Goal: Task Accomplishment & Management: Use online tool/utility

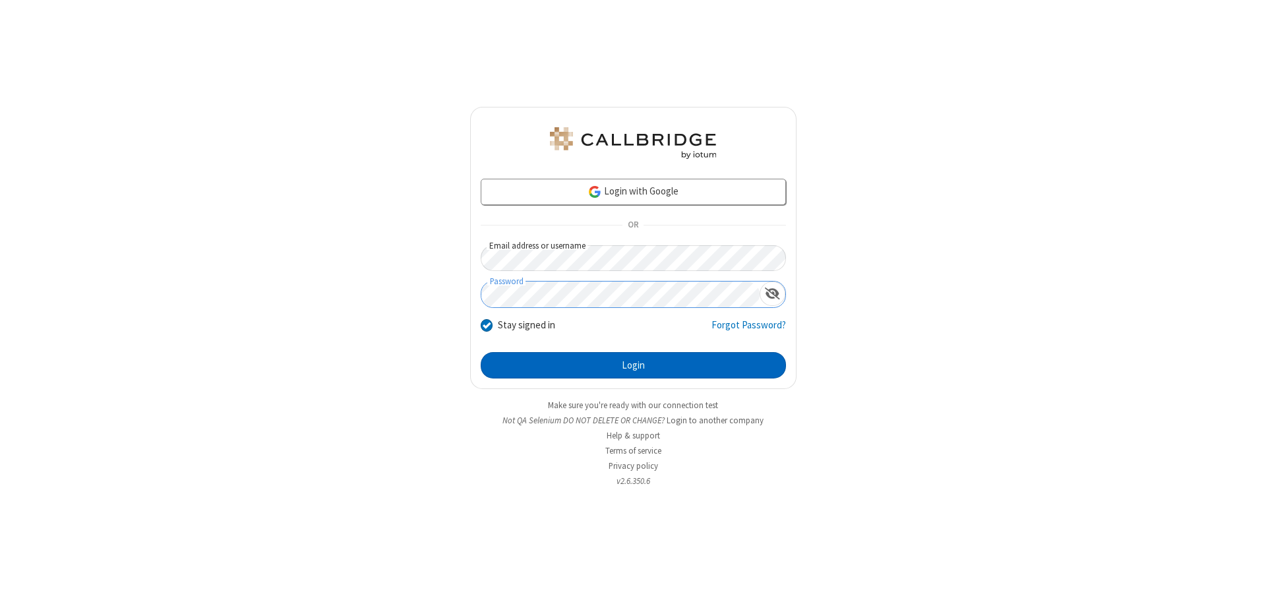
click at [633, 365] on button "Login" at bounding box center [633, 365] width 305 height 26
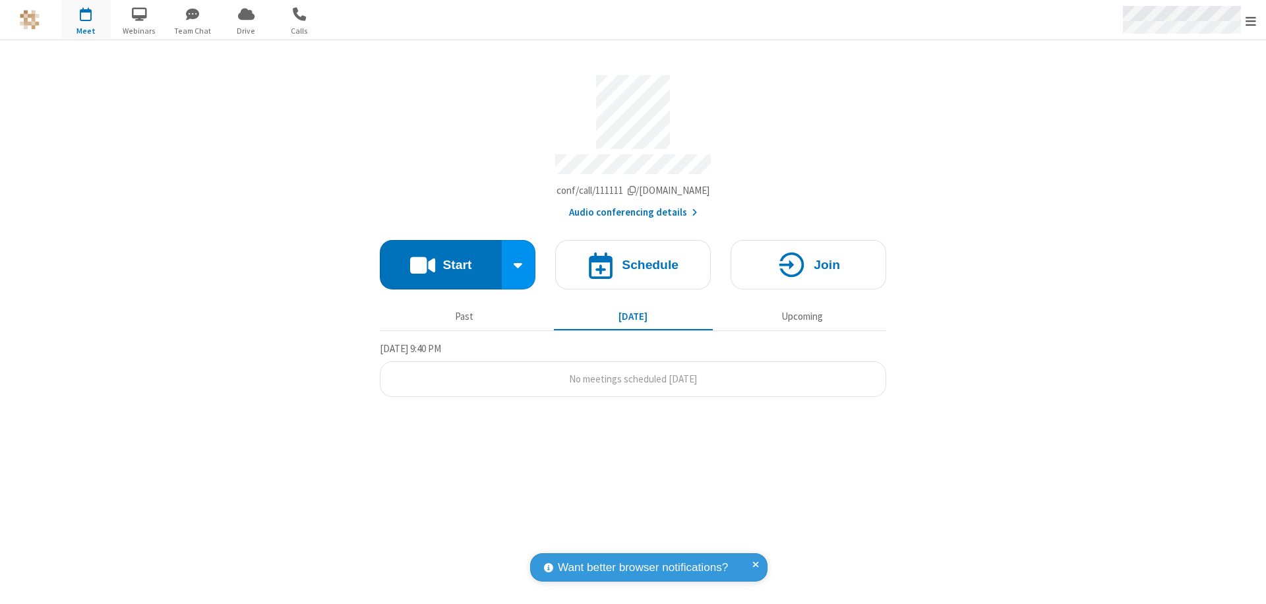
click at [1251, 20] on span "Open menu" at bounding box center [1251, 21] width 11 height 13
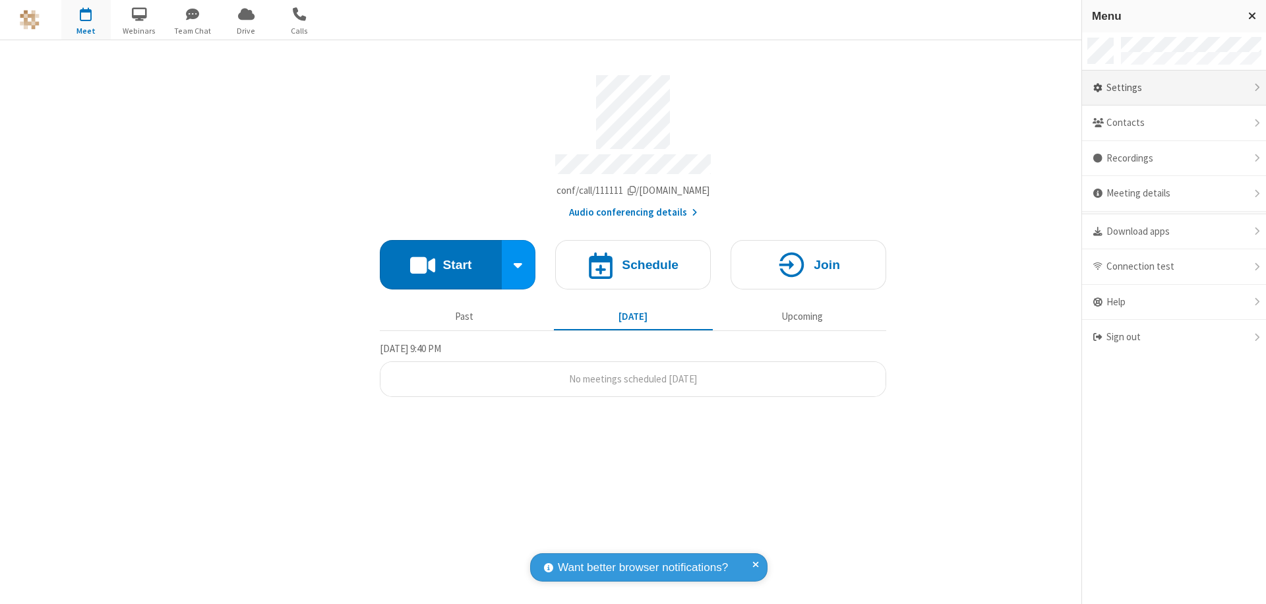
click at [1174, 88] on div "Settings" at bounding box center [1174, 89] width 184 height 36
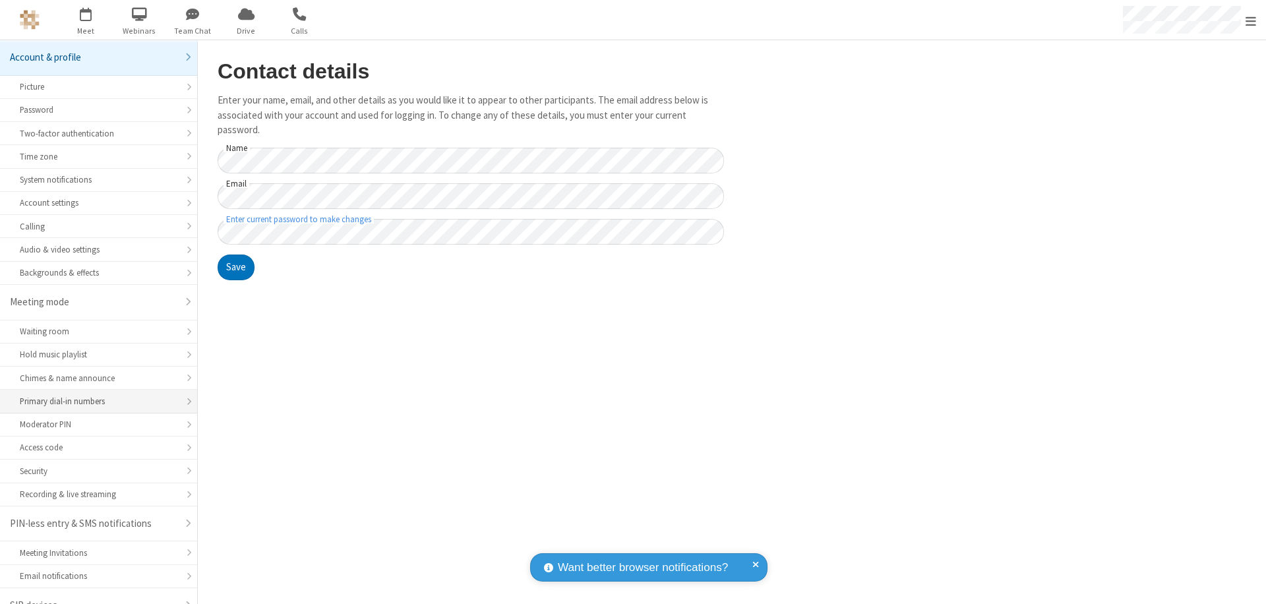
click at [94, 395] on div "Primary dial-in numbers" at bounding box center [99, 401] width 158 height 13
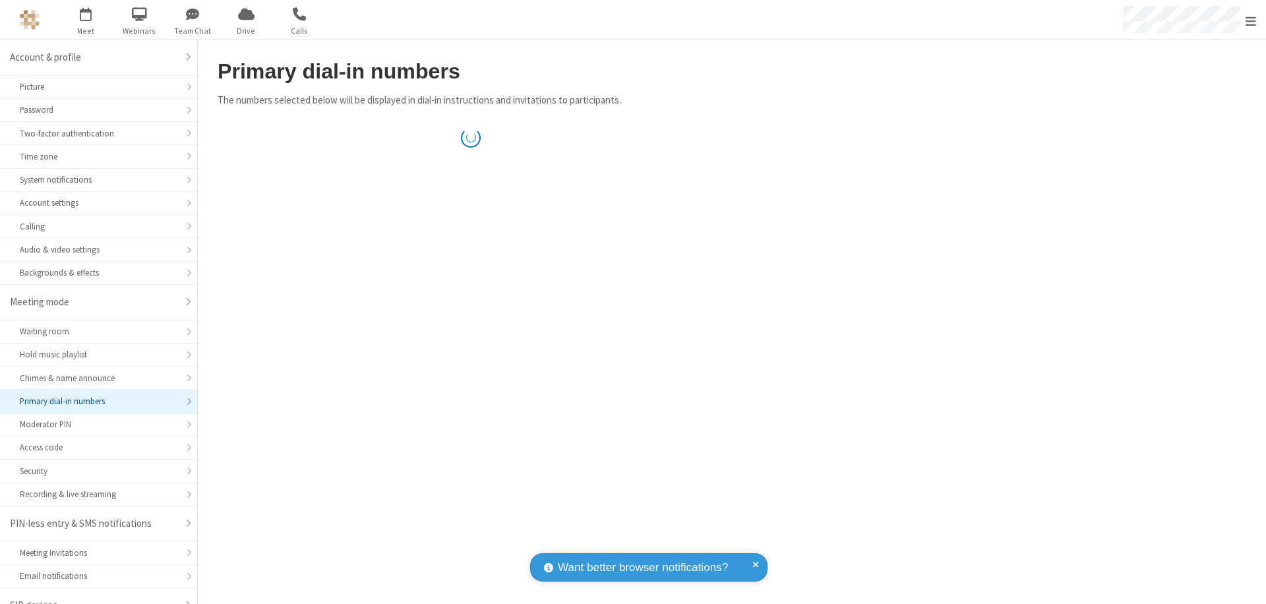
scroll to position [18, 0]
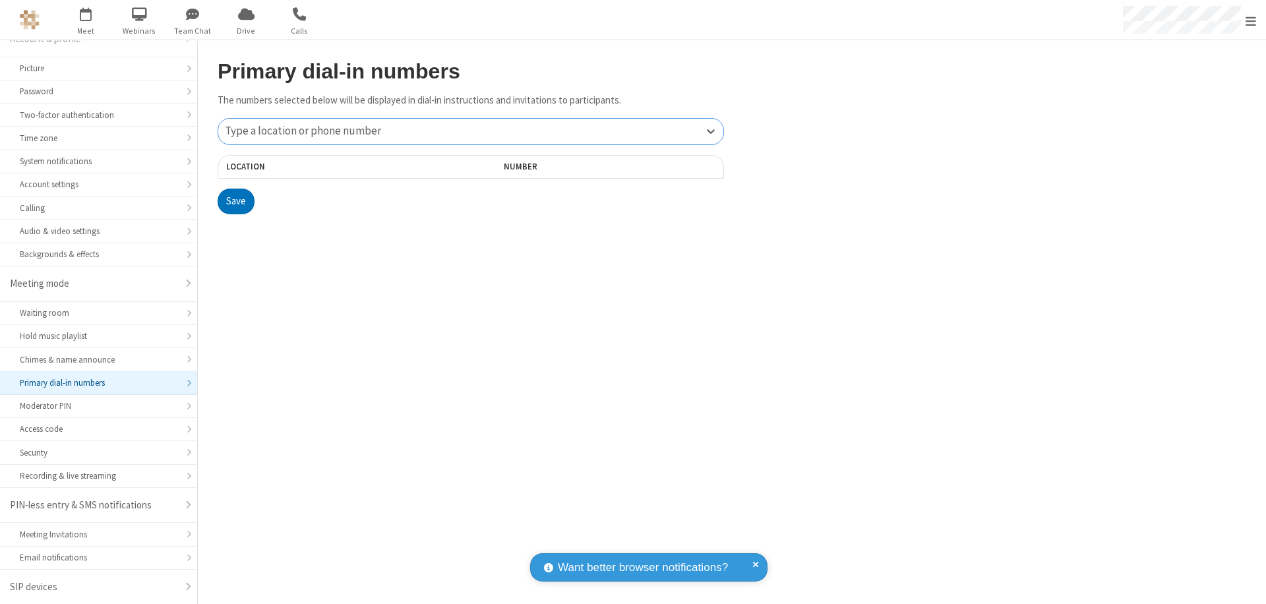
click at [471, 131] on div "Type a location or phone number" at bounding box center [470, 132] width 505 height 26
type input "[PHONE_NUMBER]"
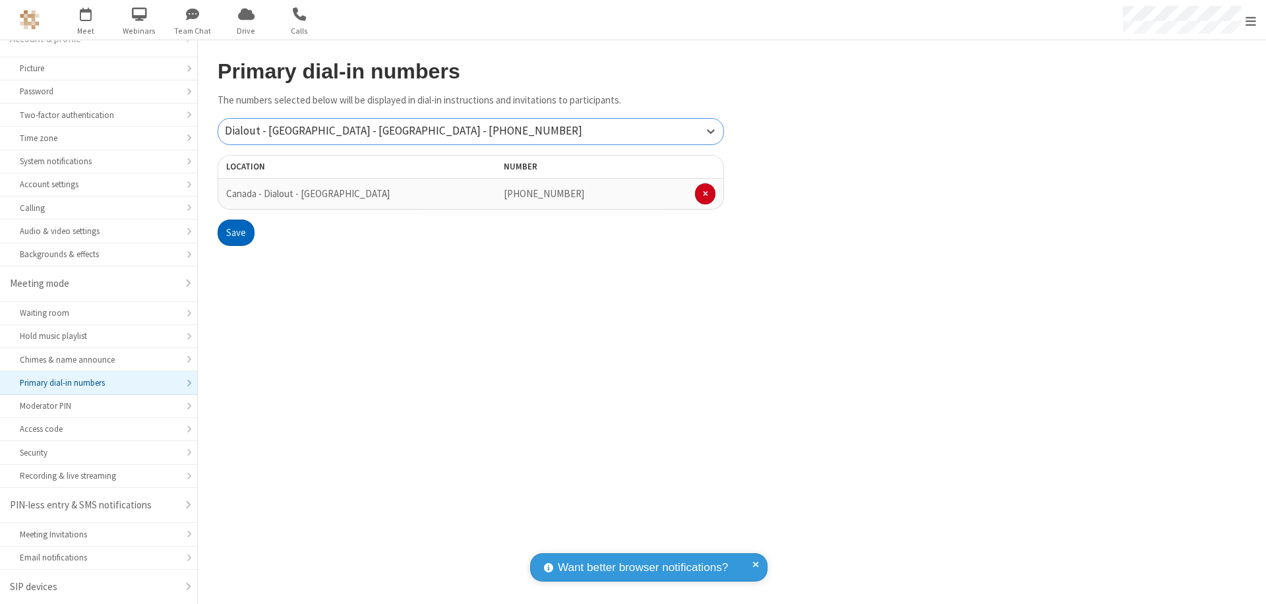
click at [235, 233] on button "Save" at bounding box center [236, 233] width 37 height 26
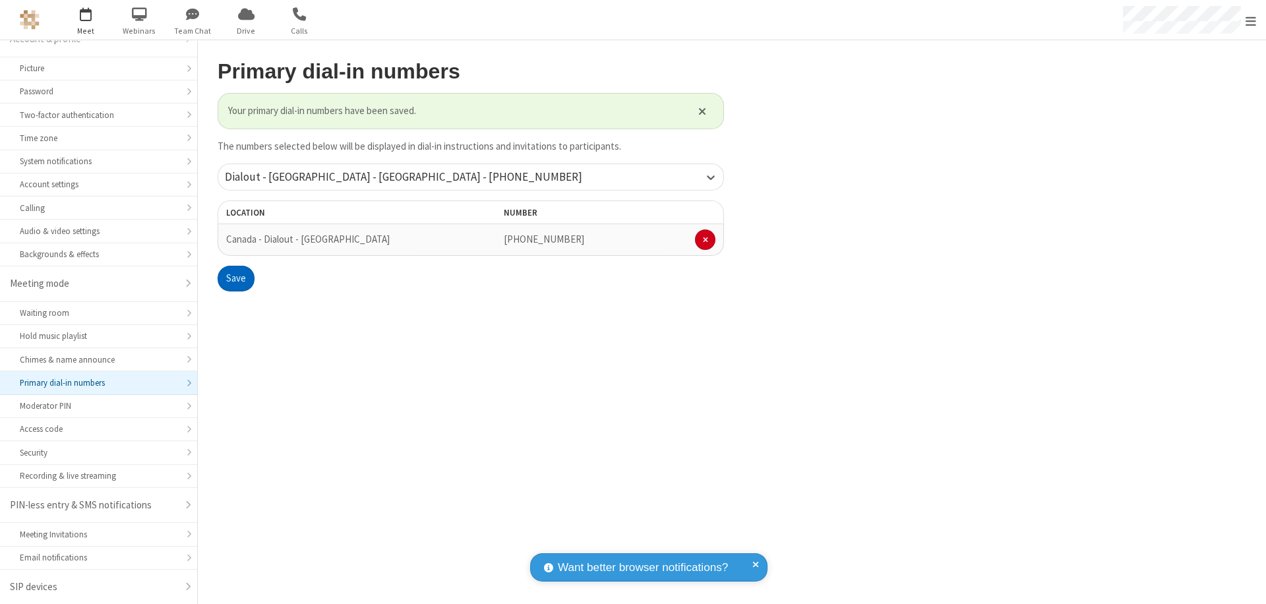
click at [1251, 20] on span "Open menu" at bounding box center [1251, 21] width 11 height 13
click at [86, 20] on span "button" at bounding box center [85, 14] width 49 height 22
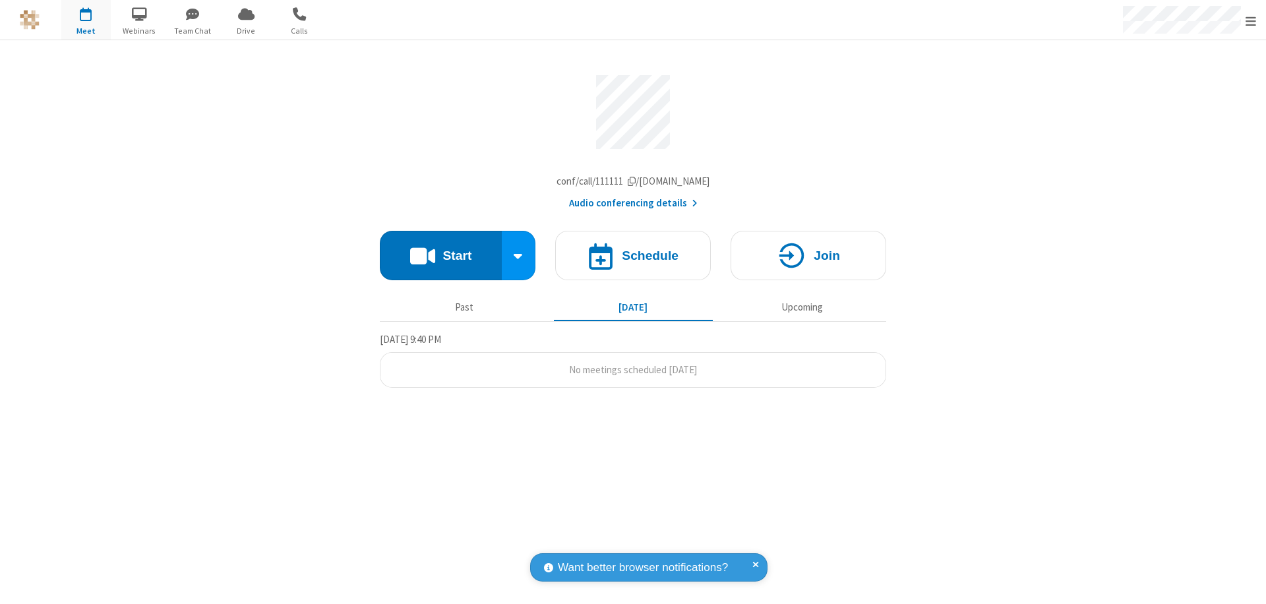
click at [441, 259] on button "Start" at bounding box center [441, 255] width 122 height 49
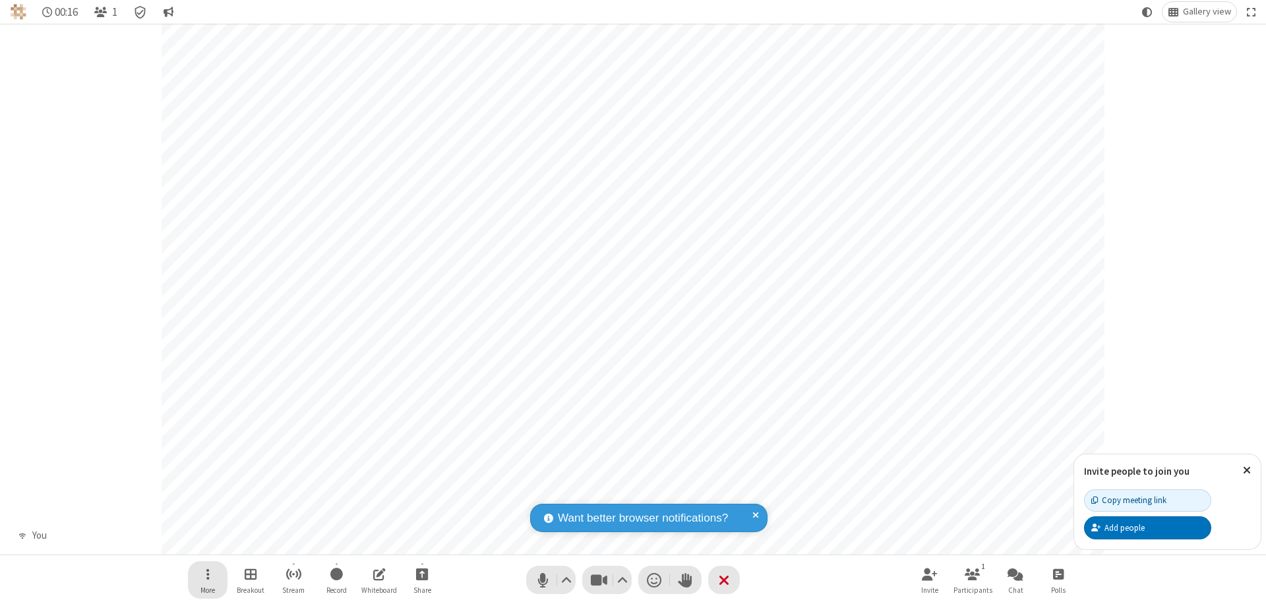
click at [207, 574] on span "Open menu" at bounding box center [207, 574] width 3 height 16
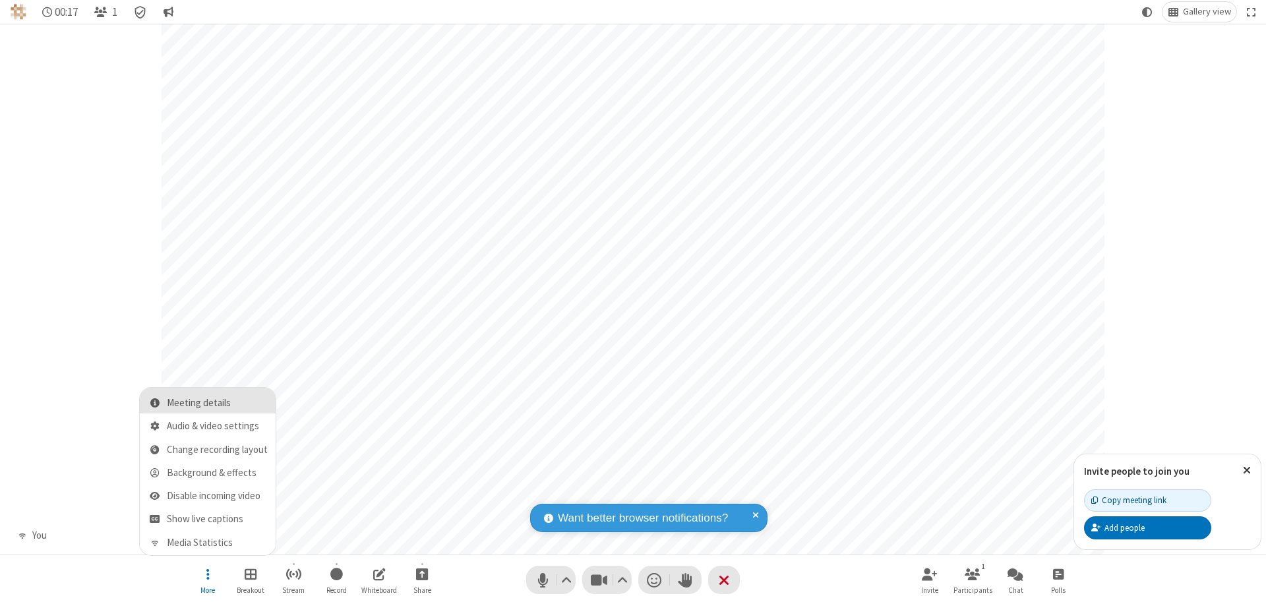
click at [217, 403] on span "Meeting details" at bounding box center [217, 403] width 101 height 11
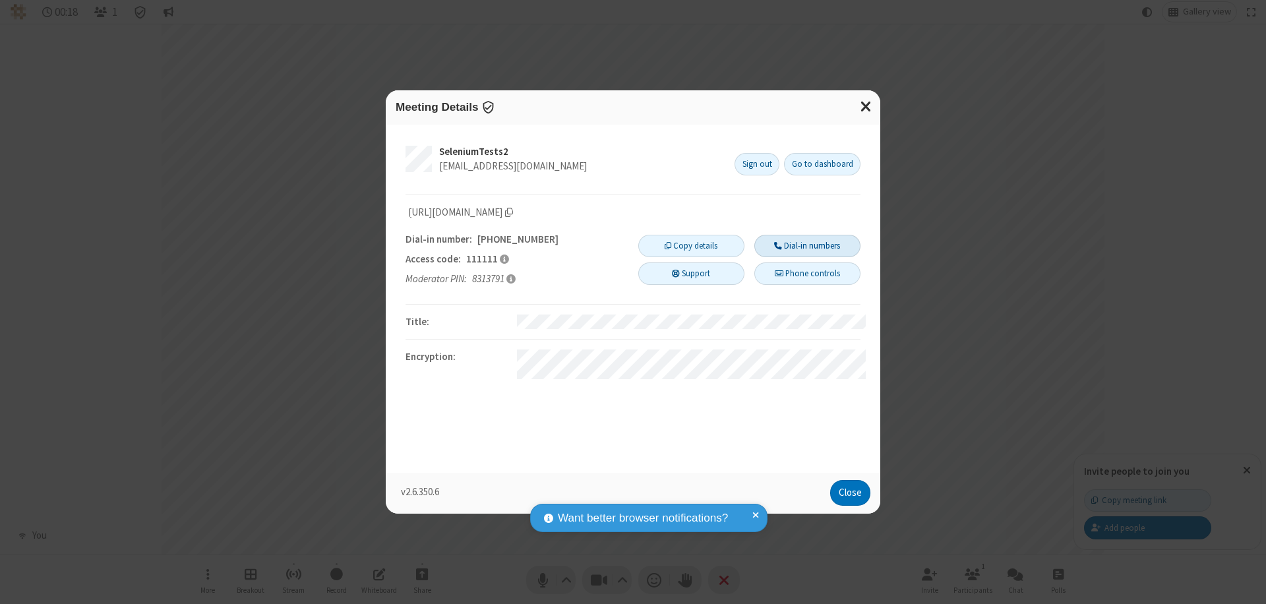
click at [807, 246] on button "Dial-in numbers" at bounding box center [808, 246] width 106 height 22
